Goal: Task Accomplishment & Management: Use online tool/utility

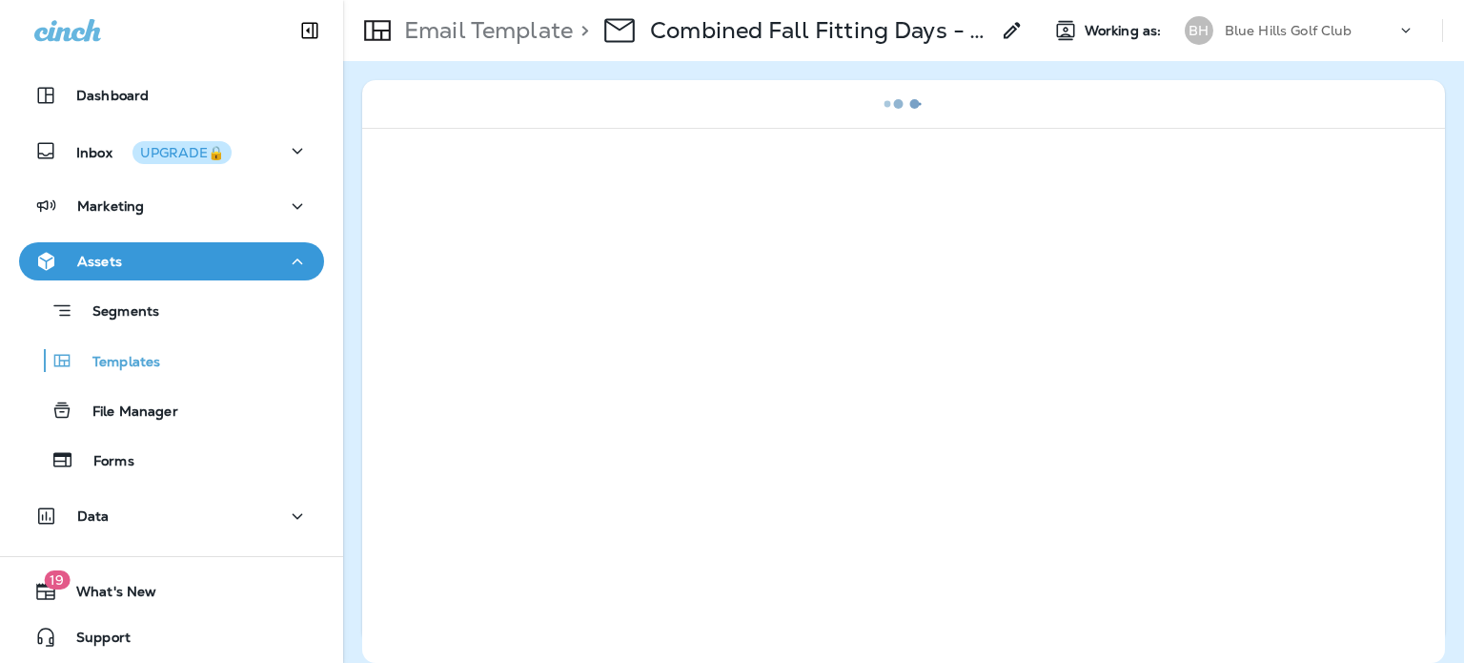
click at [1316, 32] on p "Blue Hills Golf Club" at bounding box center [1289, 30] width 128 height 15
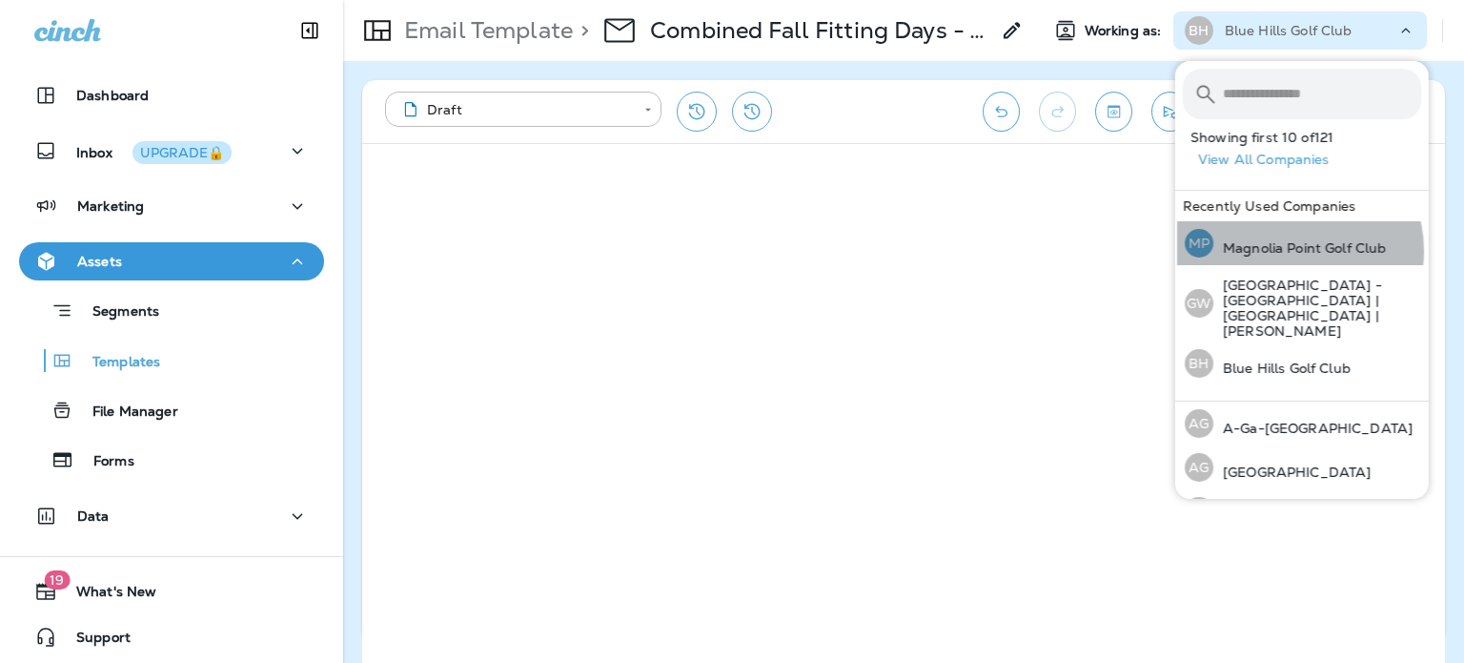
click at [1293, 251] on p "Magnolia Point Golf Club" at bounding box center [1300, 247] width 173 height 15
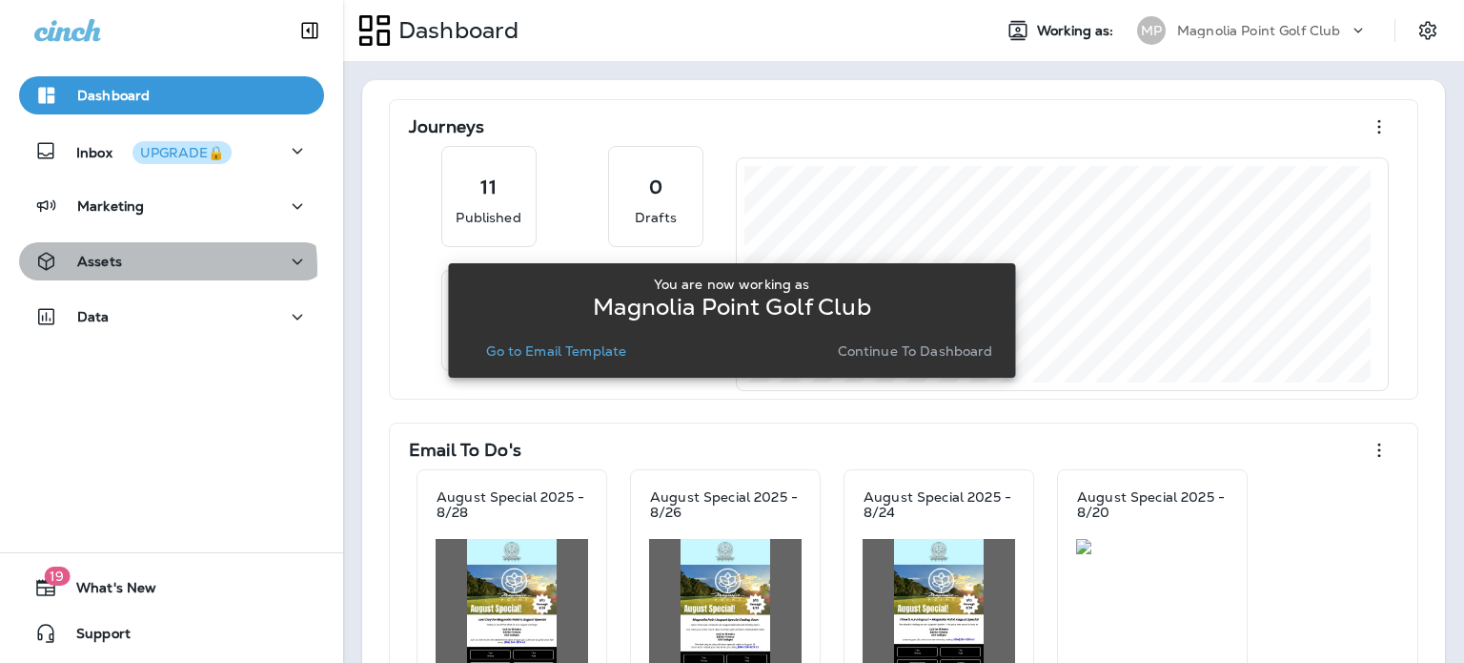
click at [146, 267] on div "Assets" at bounding box center [171, 262] width 275 height 24
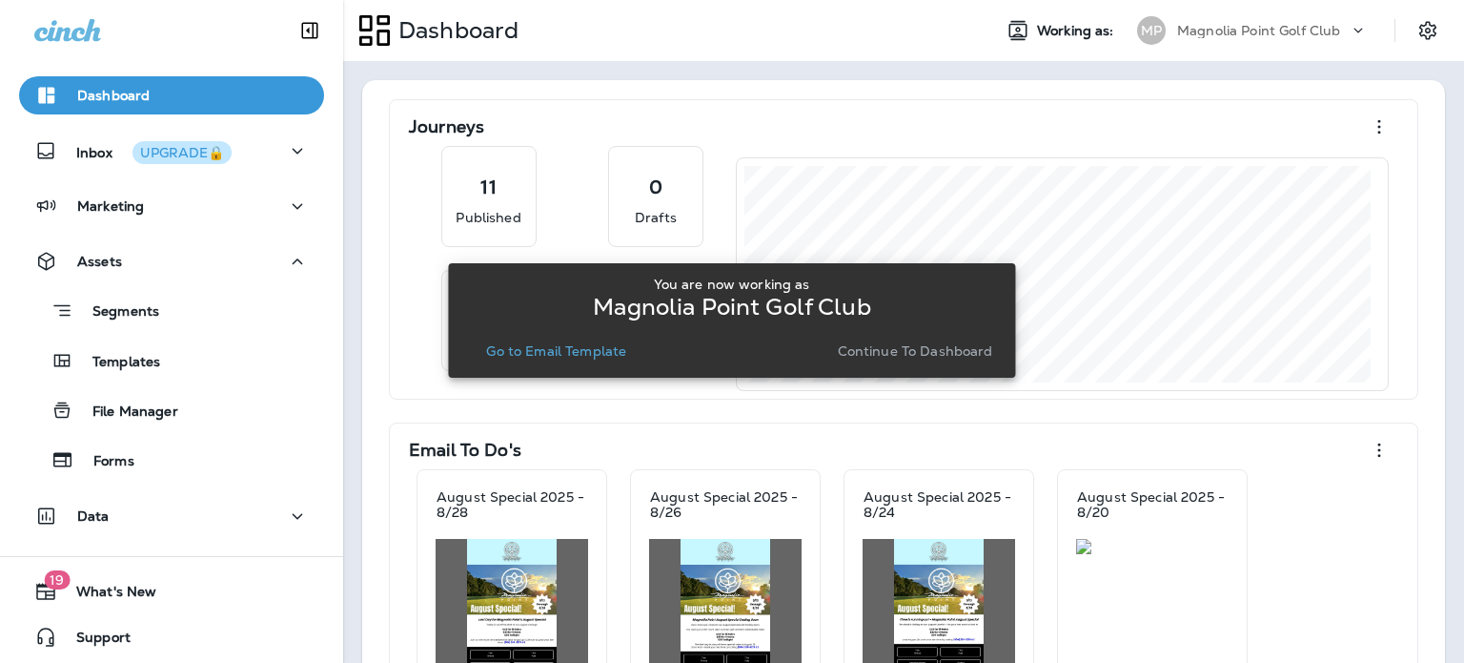
click at [240, 354] on div "Templates" at bounding box center [172, 360] width 290 height 29
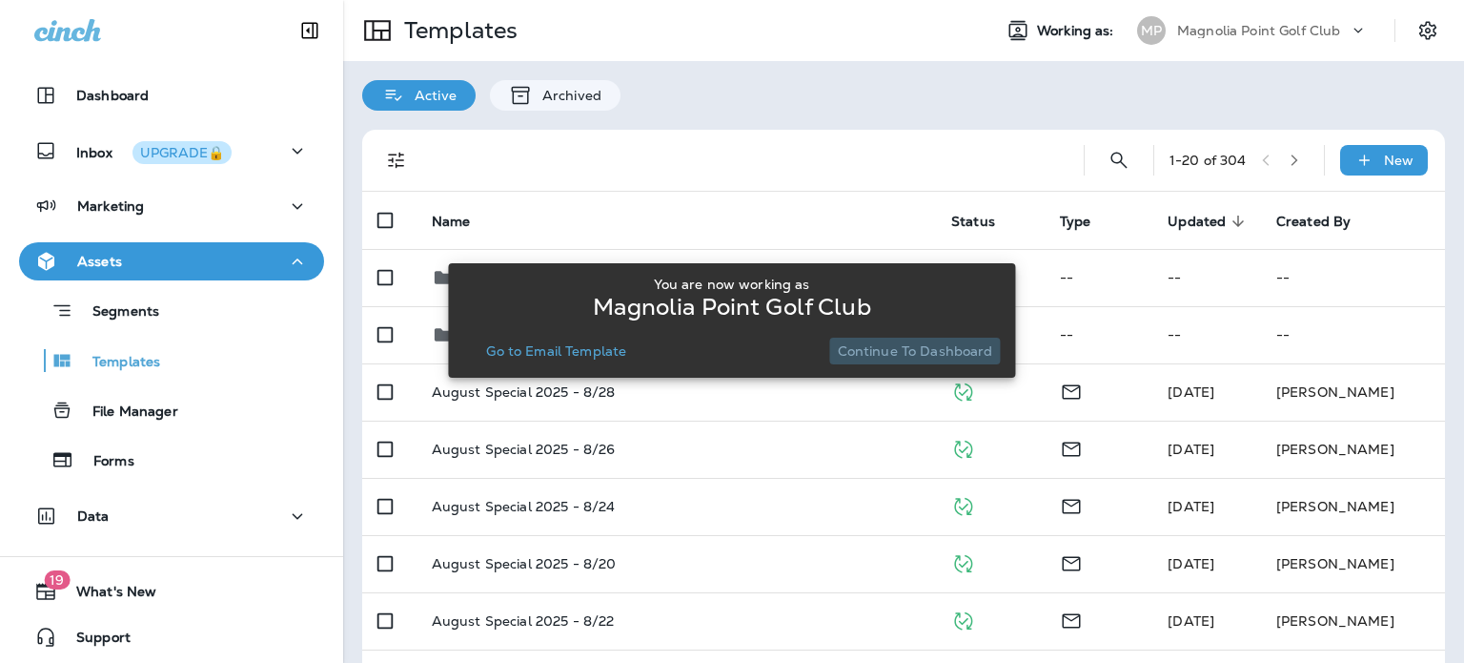
click at [929, 348] on p "Continue to Dashboard" at bounding box center [915, 350] width 155 height 15
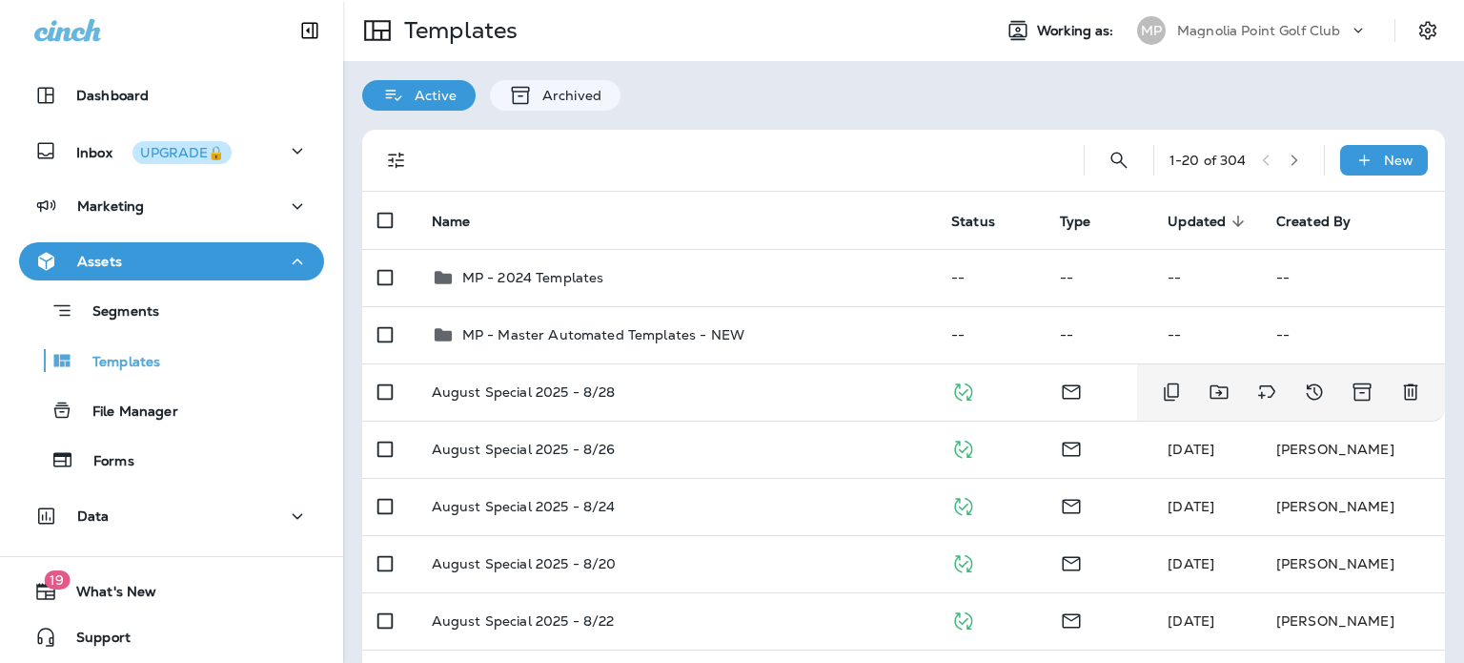
scroll to position [95, 0]
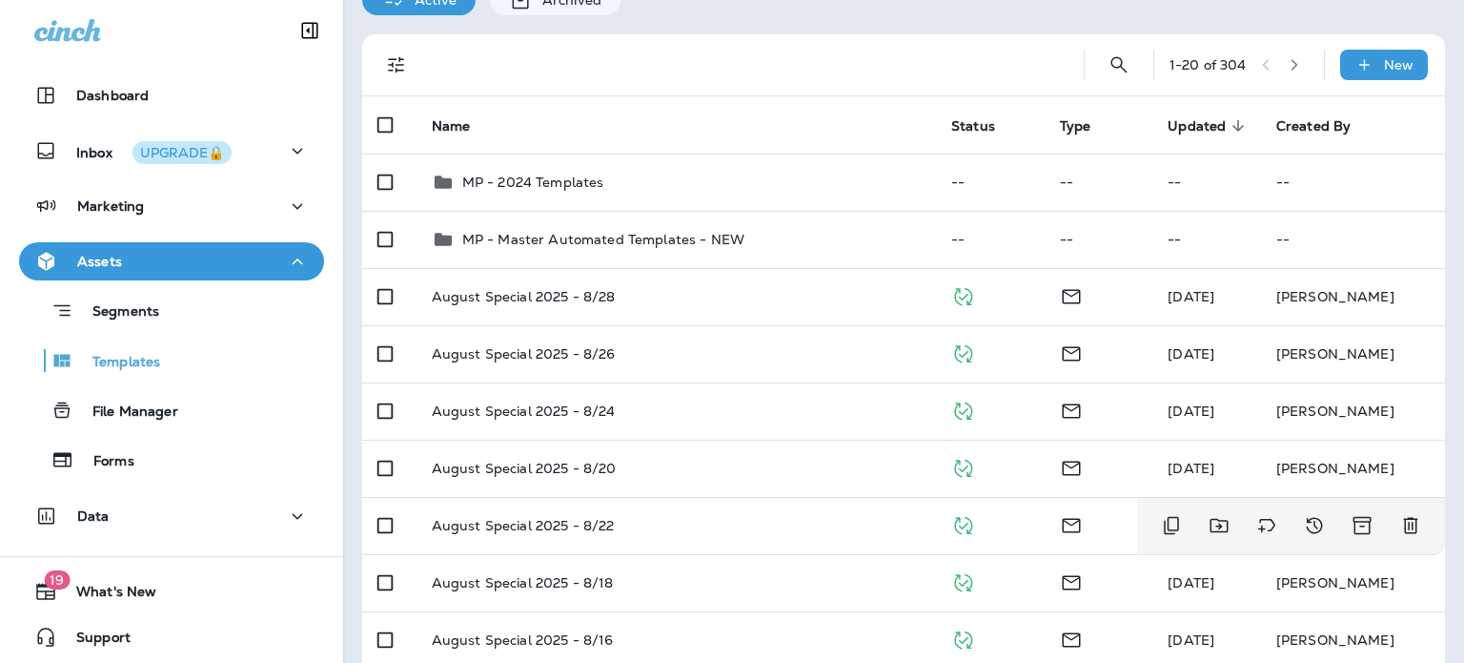
click at [682, 519] on div "August Special 2025 - 8/22" at bounding box center [676, 525] width 489 height 15
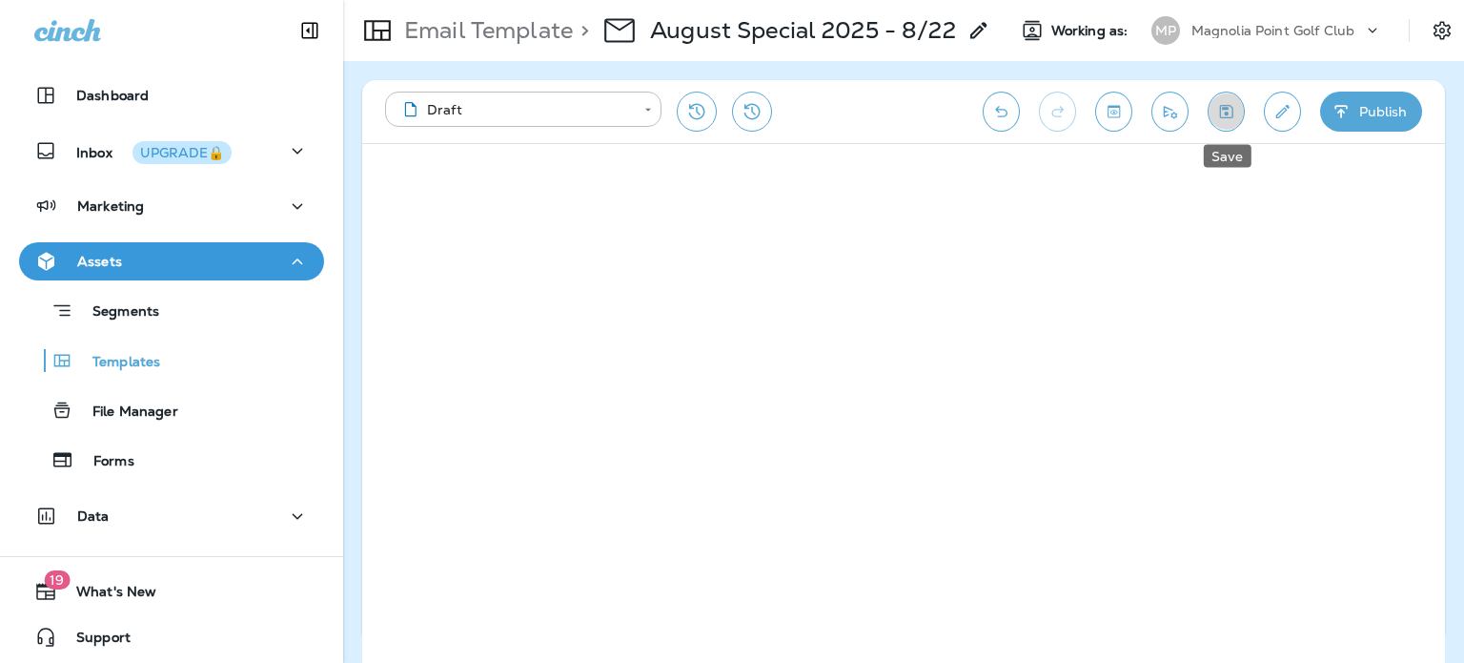
click at [1220, 111] on icon "Save" at bounding box center [1226, 111] width 13 height 13
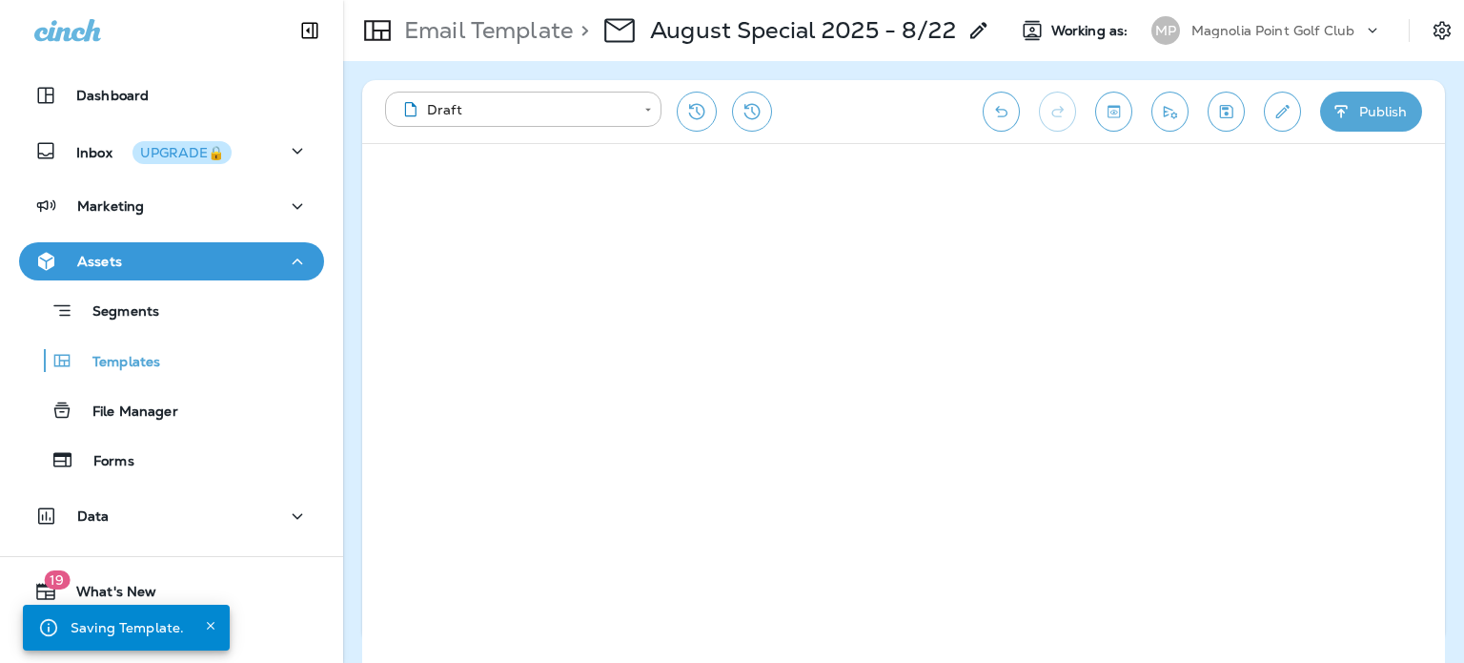
click at [1395, 117] on button "Publish" at bounding box center [1371, 112] width 102 height 40
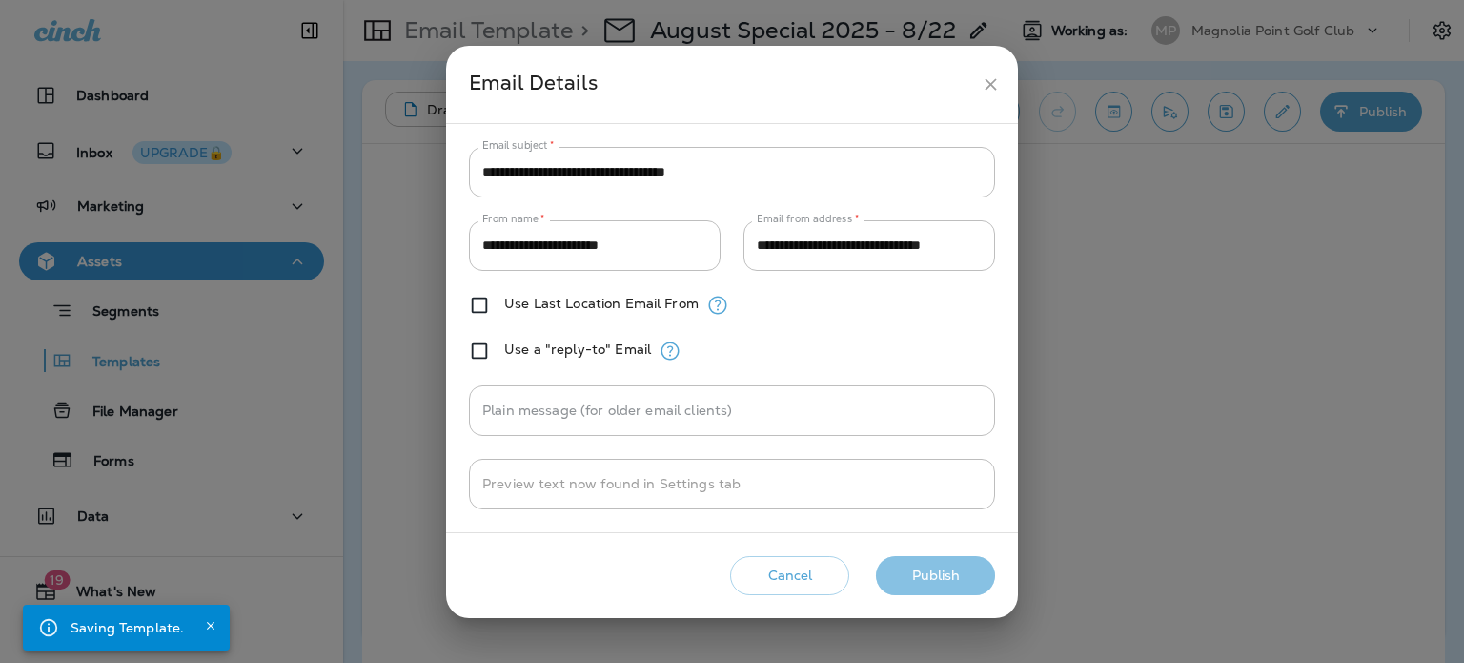
click at [955, 575] on button "Publish" at bounding box center [935, 575] width 119 height 39
